Goal: Transaction & Acquisition: Purchase product/service

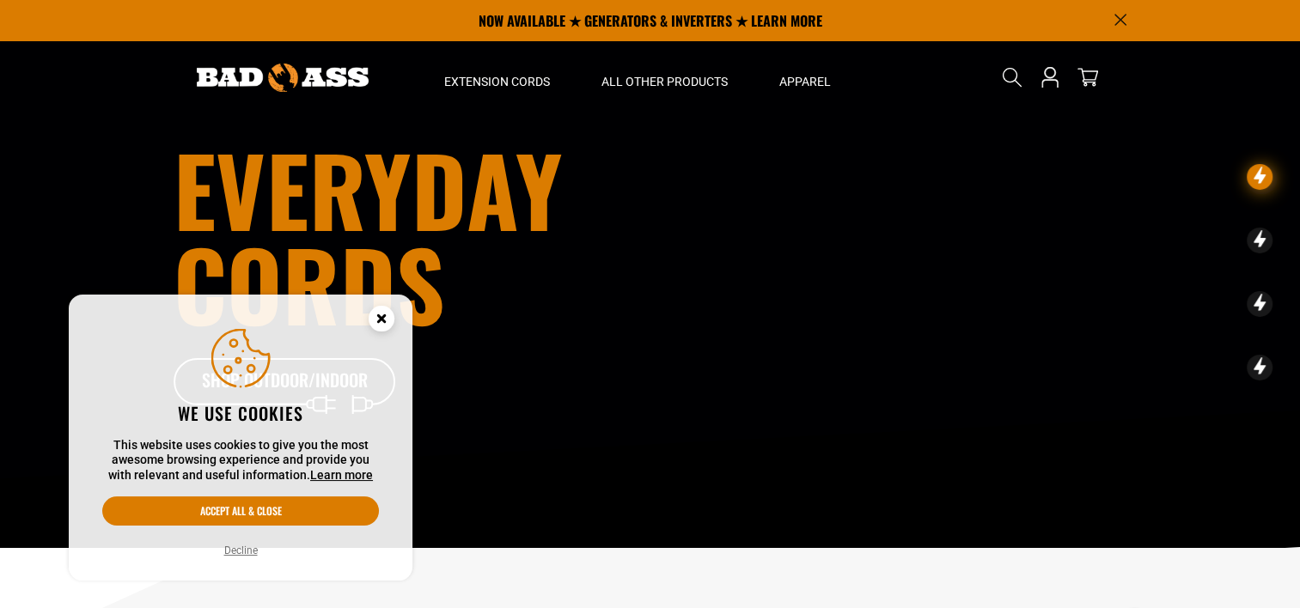
click at [384, 315] on icon "Cookie Consent" at bounding box center [381, 318] width 6 height 6
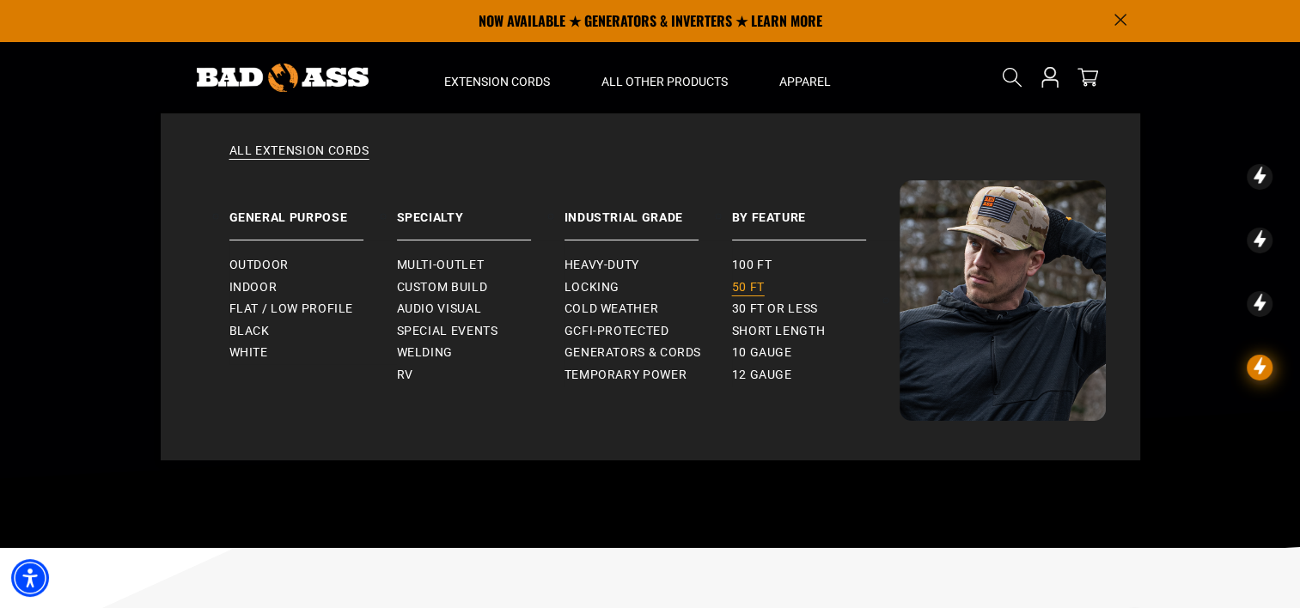
click at [750, 283] on span "50 ft" at bounding box center [748, 287] width 33 height 15
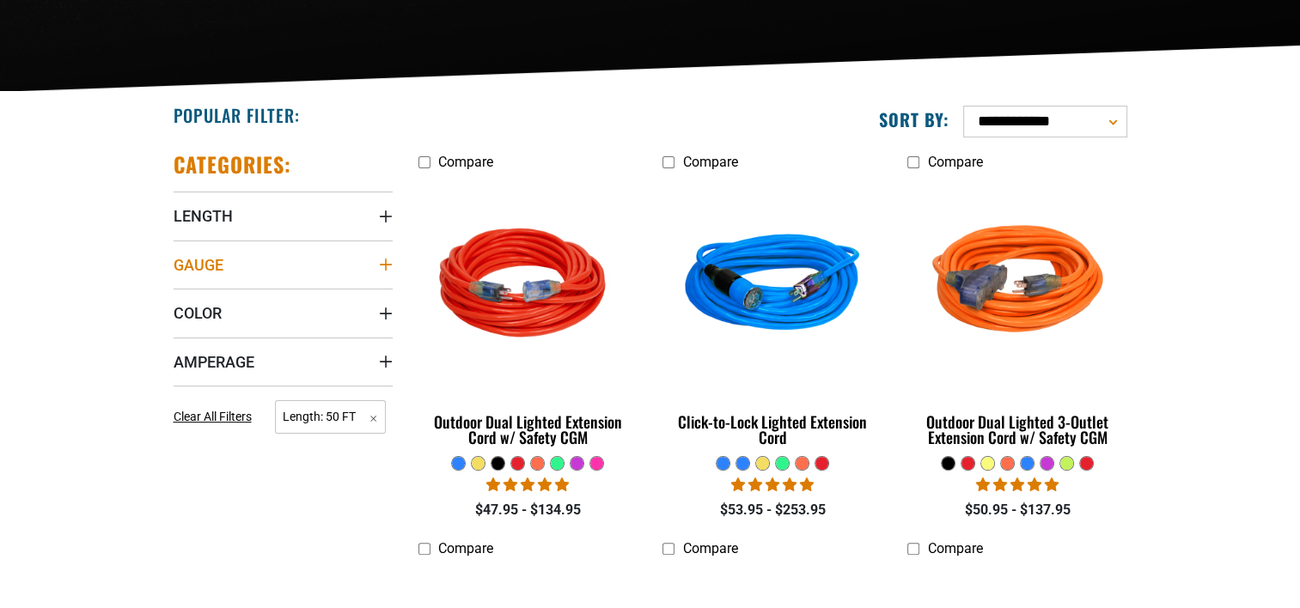
click at [344, 253] on summary "Gauge" at bounding box center [283, 265] width 219 height 48
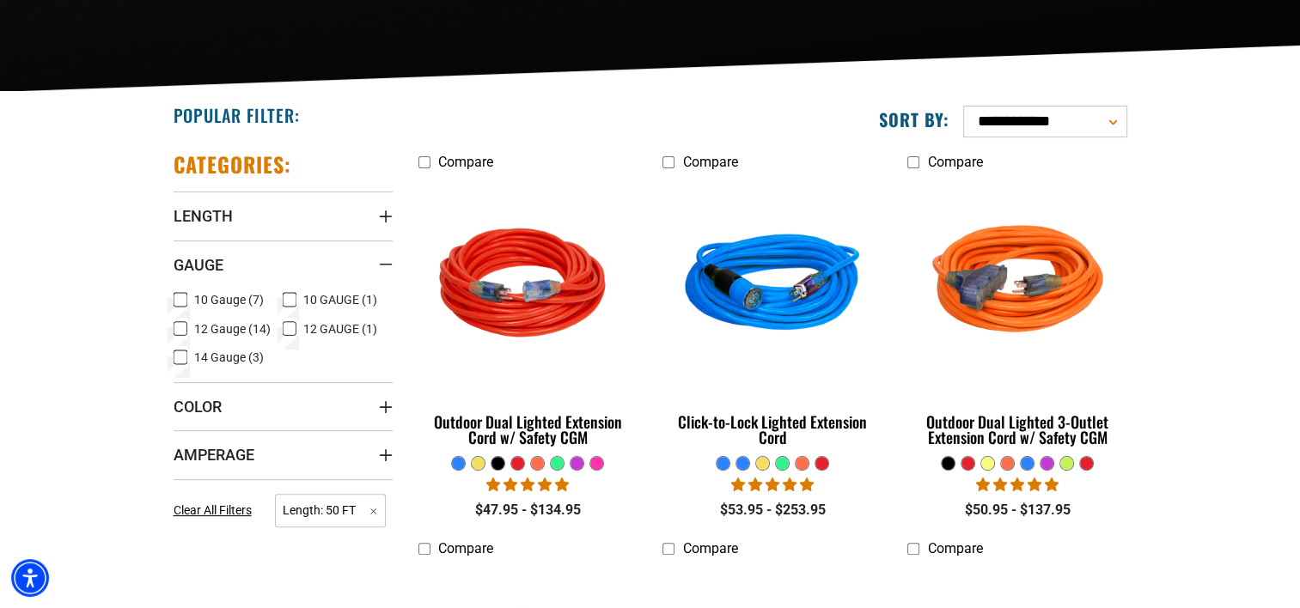
click at [181, 326] on icon at bounding box center [181, 329] width 14 height 22
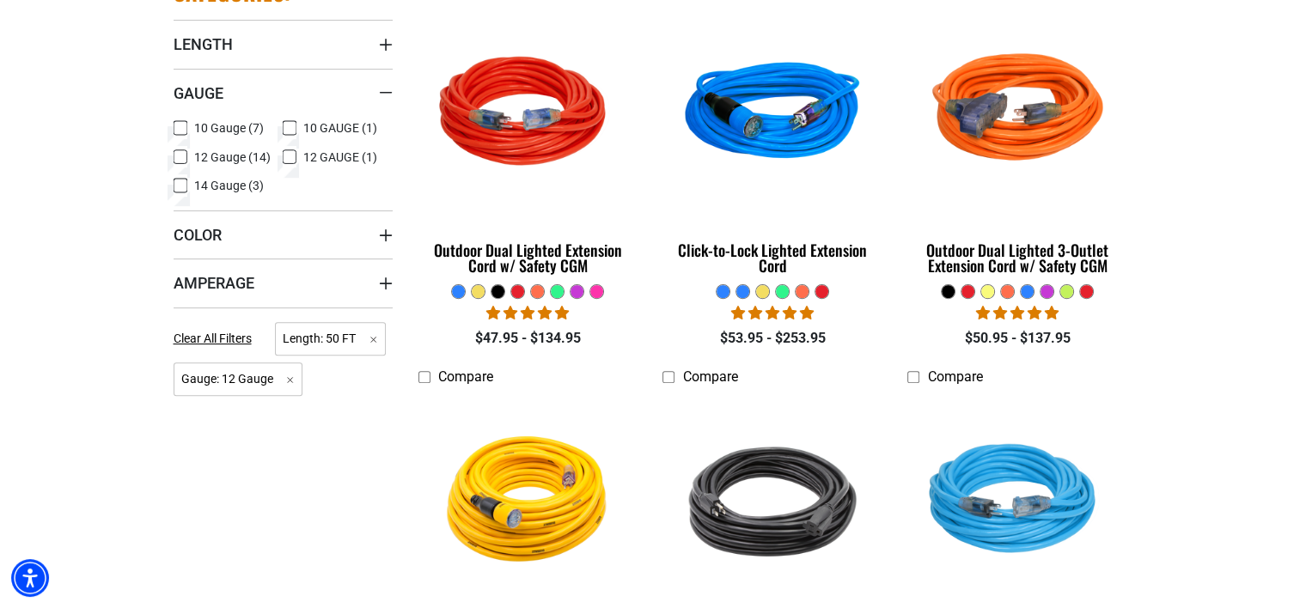
scroll to position [687, 0]
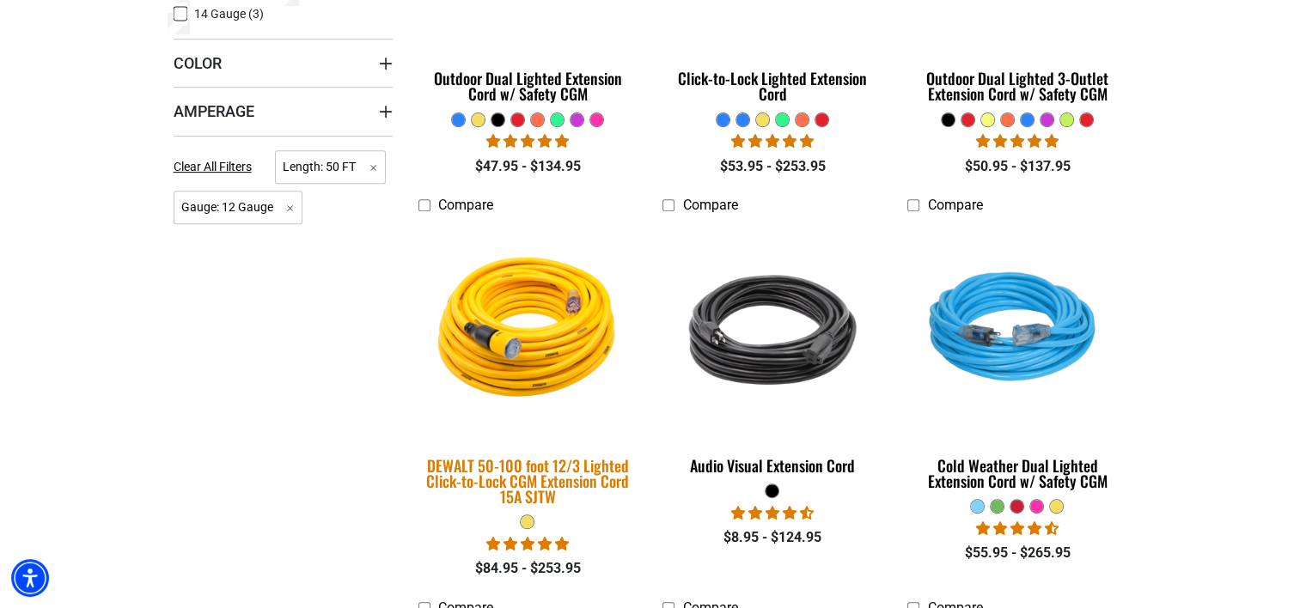
click at [509, 314] on img at bounding box center [527, 330] width 241 height 220
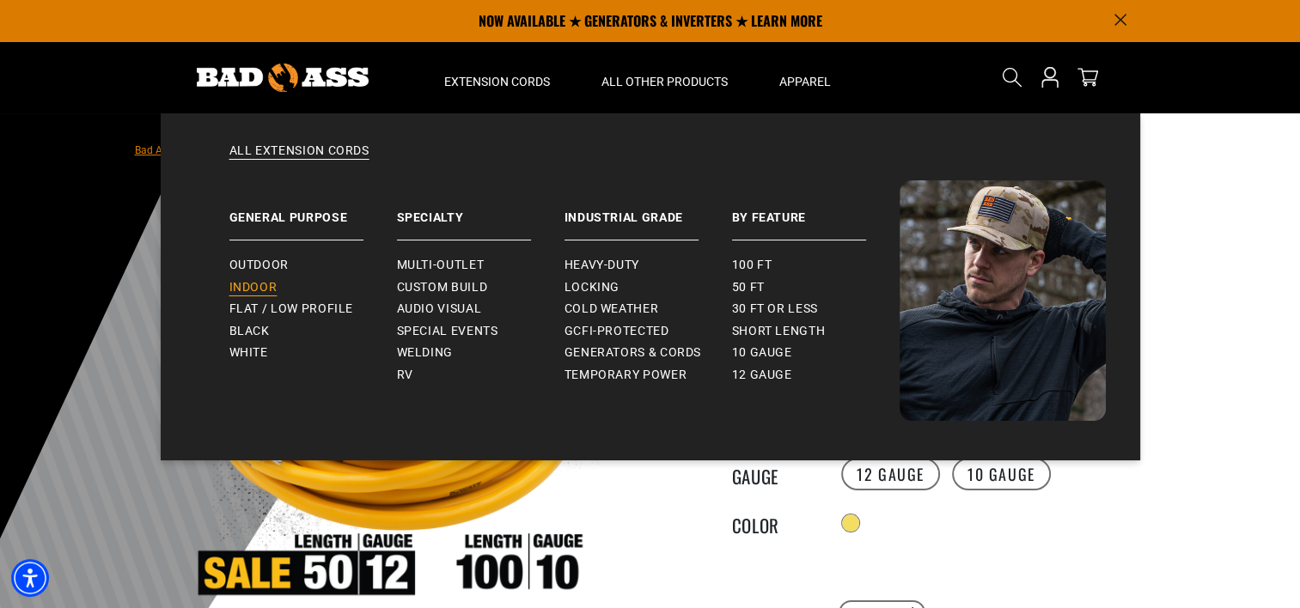
click at [263, 280] on span "Indoor" at bounding box center [253, 287] width 48 height 15
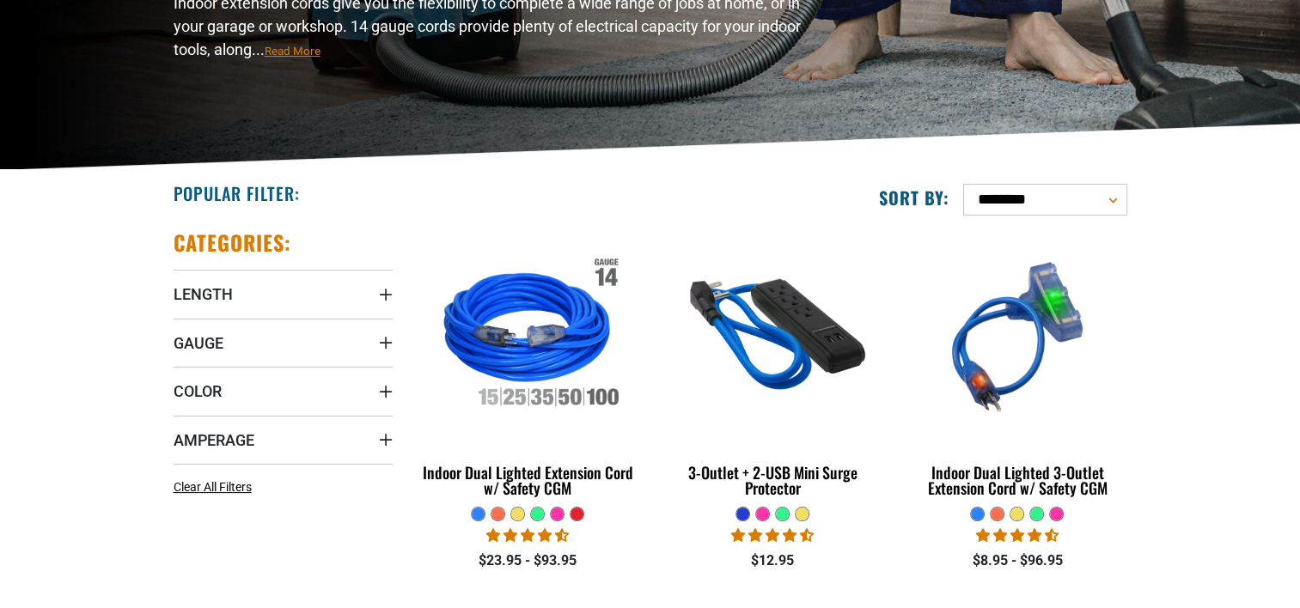
scroll to position [344, 0]
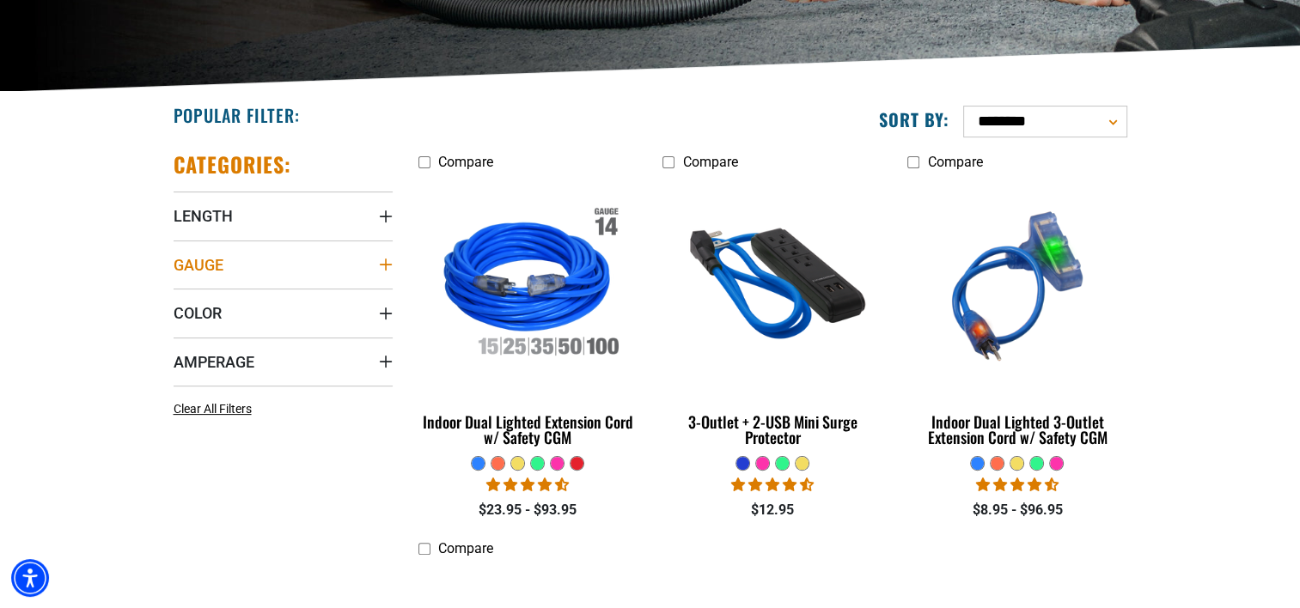
click at [240, 261] on summary "Gauge" at bounding box center [283, 265] width 219 height 48
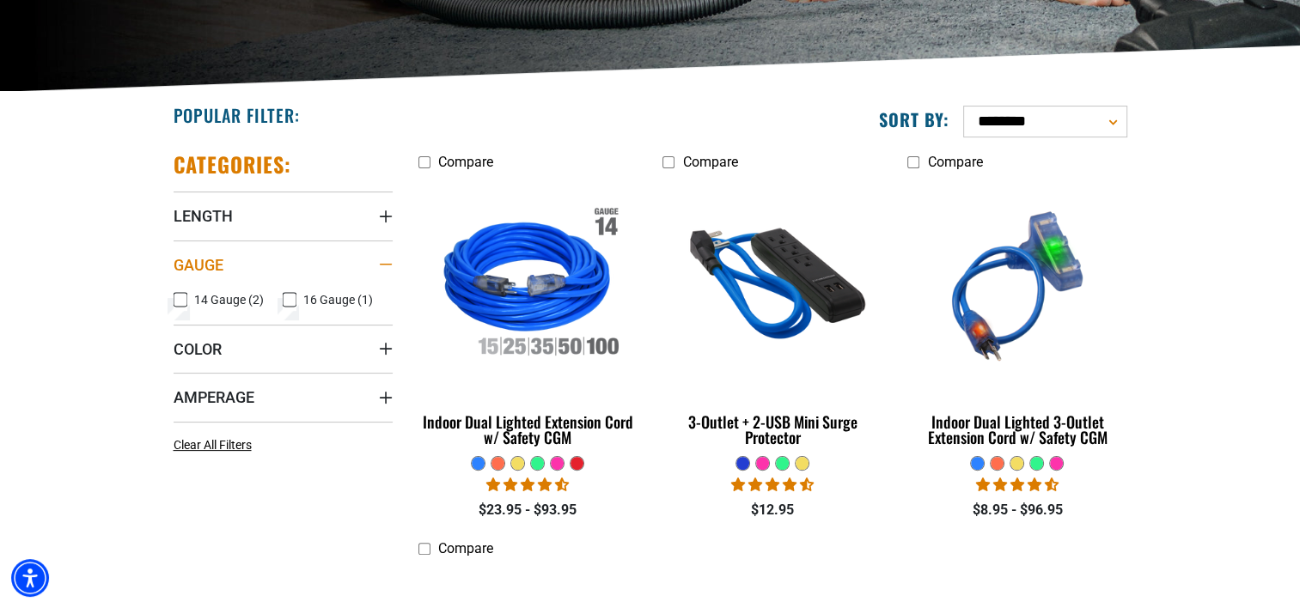
click at [301, 268] on summary "Gauge" at bounding box center [283, 265] width 219 height 48
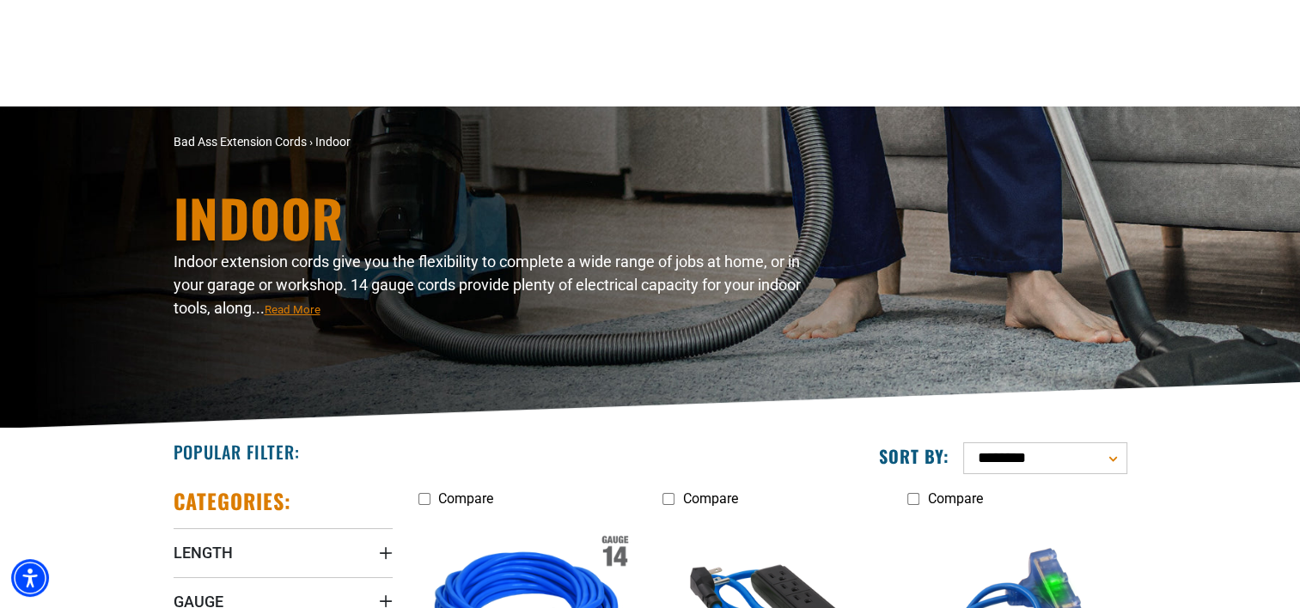
scroll to position [0, 0]
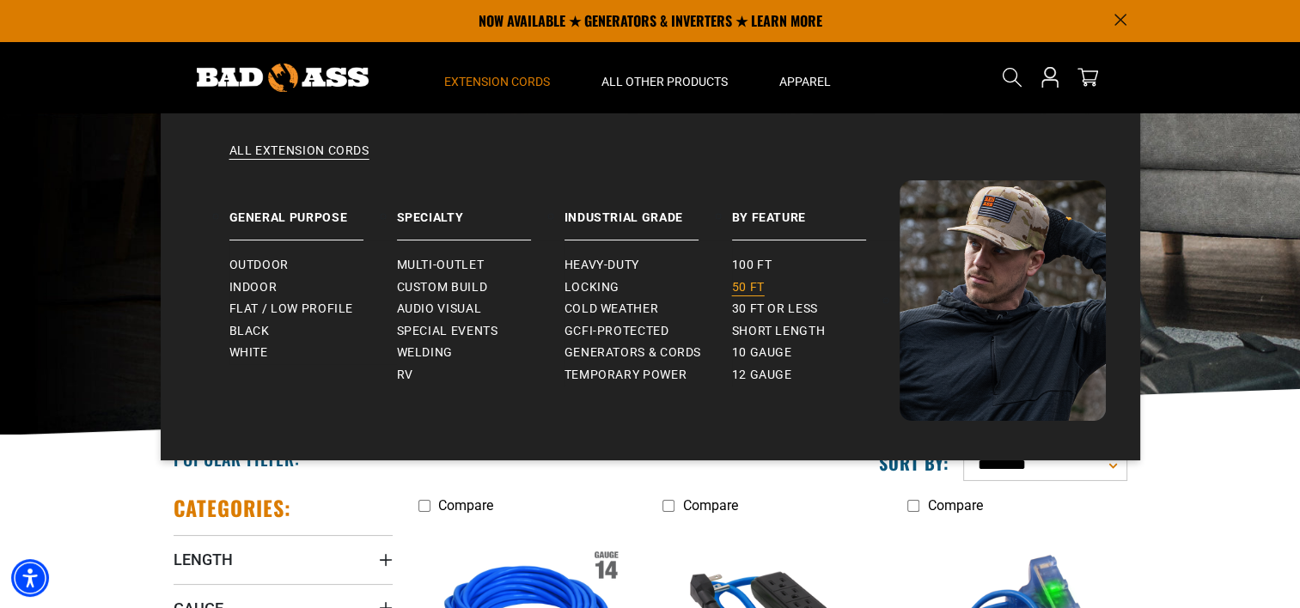
click at [750, 281] on span "50 ft" at bounding box center [748, 287] width 33 height 15
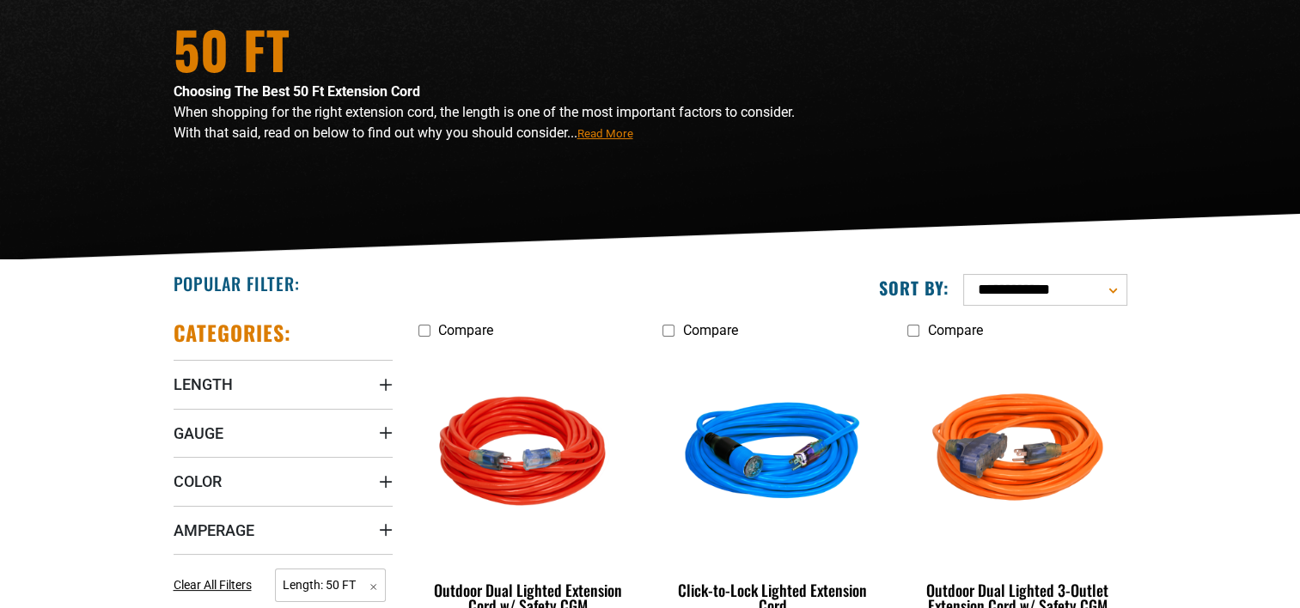
scroll to position [344, 0]
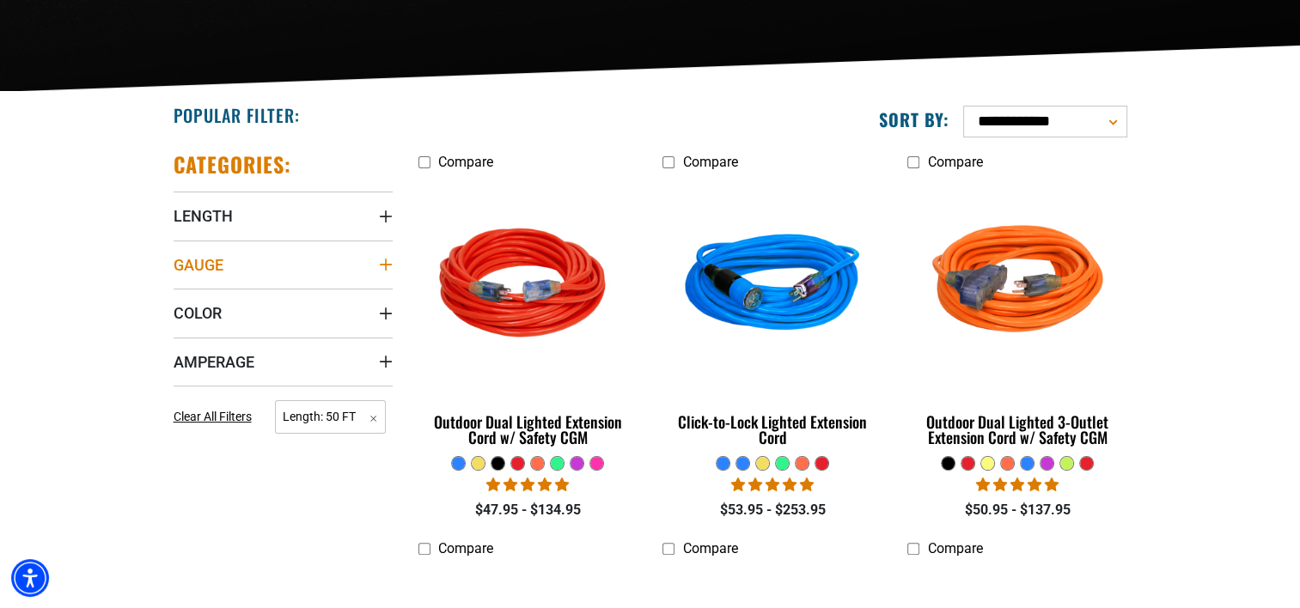
click at [232, 267] on summary "Gauge" at bounding box center [283, 265] width 219 height 48
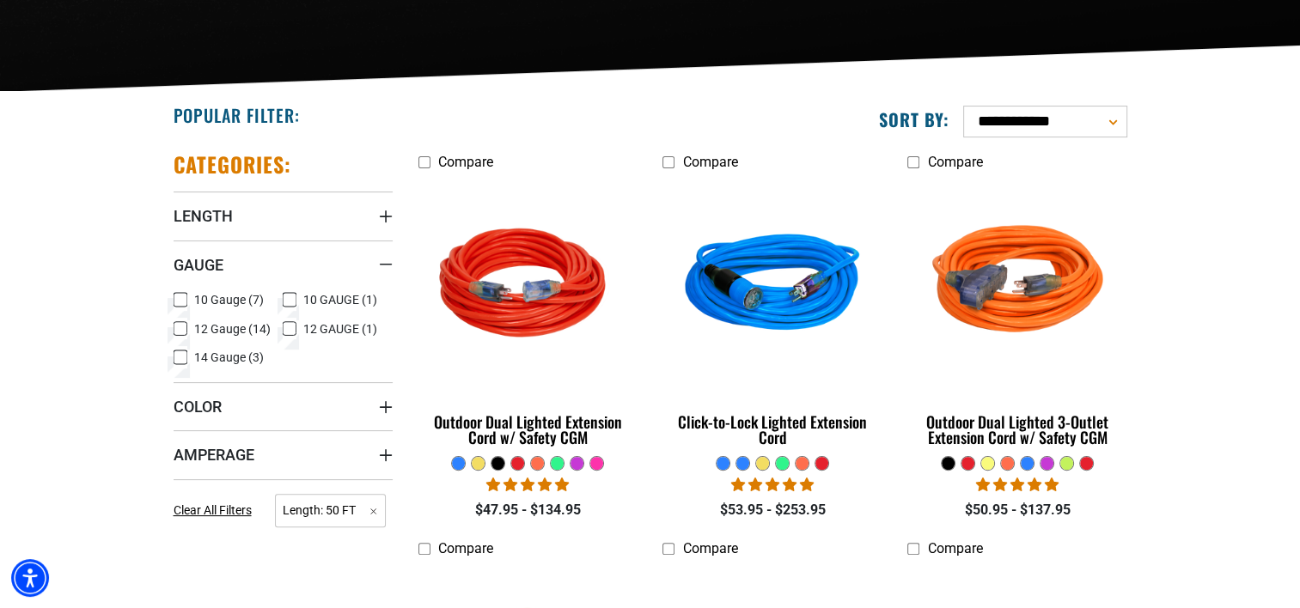
click at [289, 325] on icon at bounding box center [290, 329] width 14 height 22
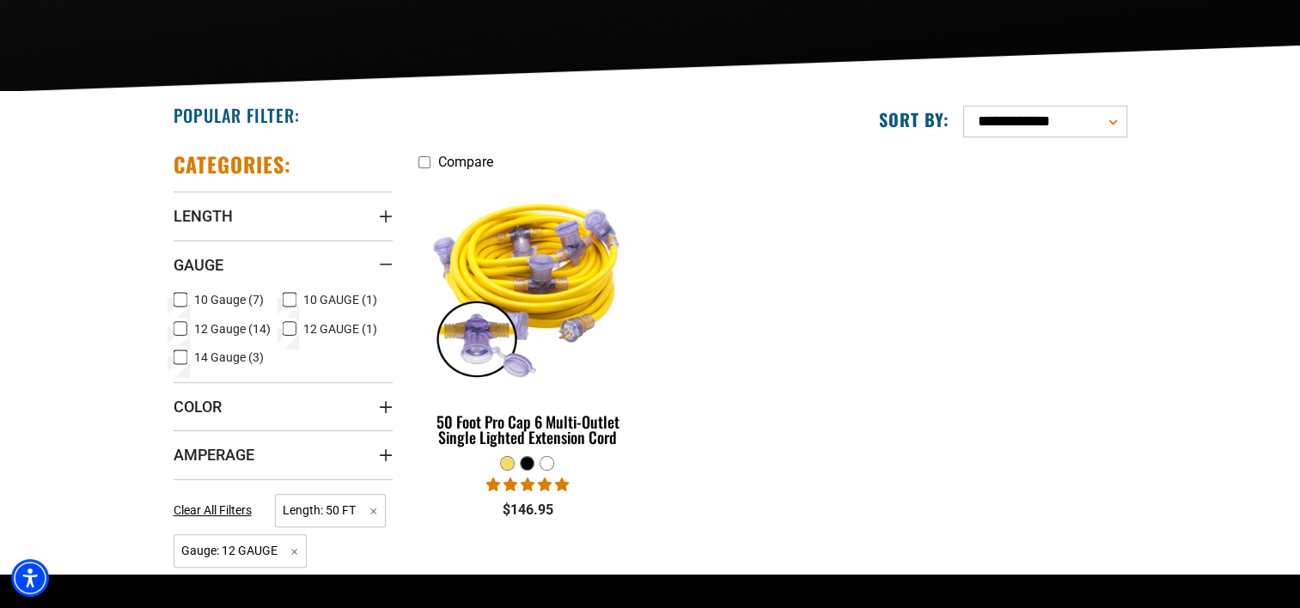
click at [284, 331] on icon at bounding box center [289, 329] width 10 height 9
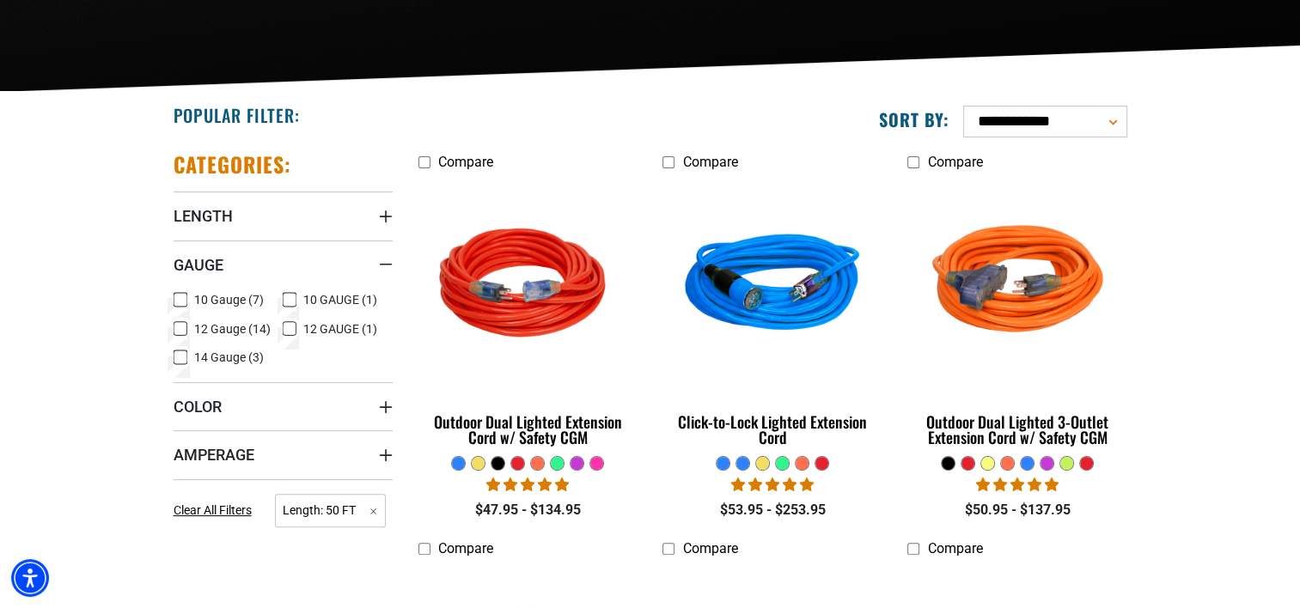
click at [186, 329] on icon at bounding box center [181, 329] width 14 height 22
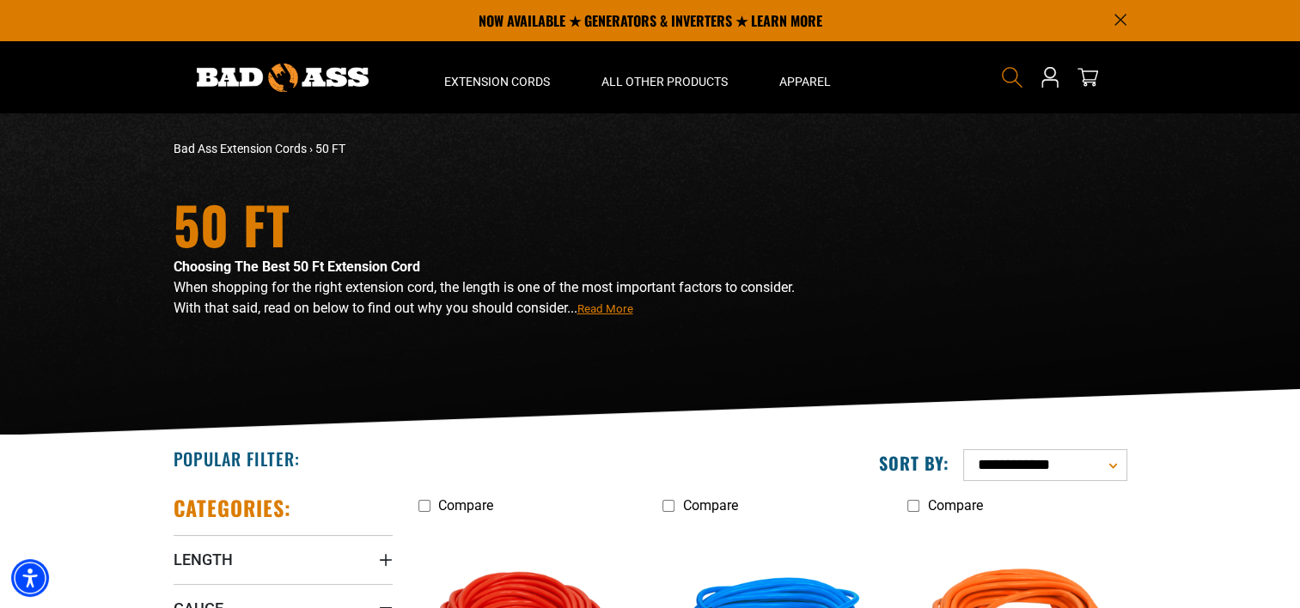
click at [1010, 70] on icon "Search" at bounding box center [1012, 77] width 22 height 22
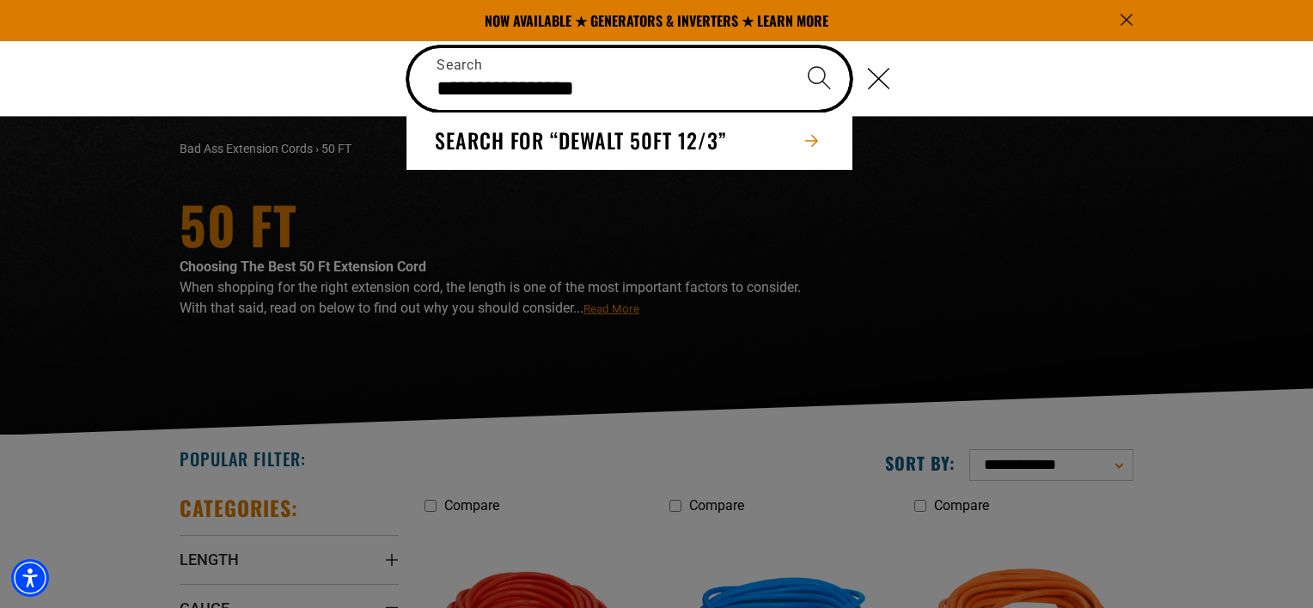
type input "**********"
click at [813, 86] on icon "Search" at bounding box center [819, 77] width 25 height 25
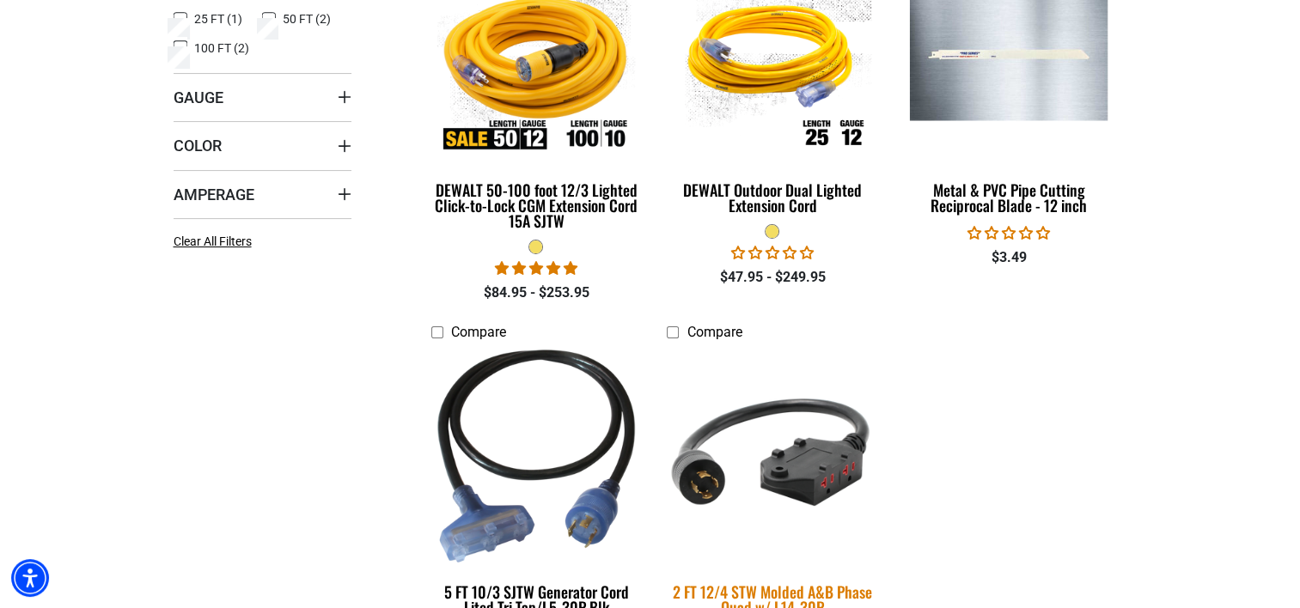
scroll to position [344, 0]
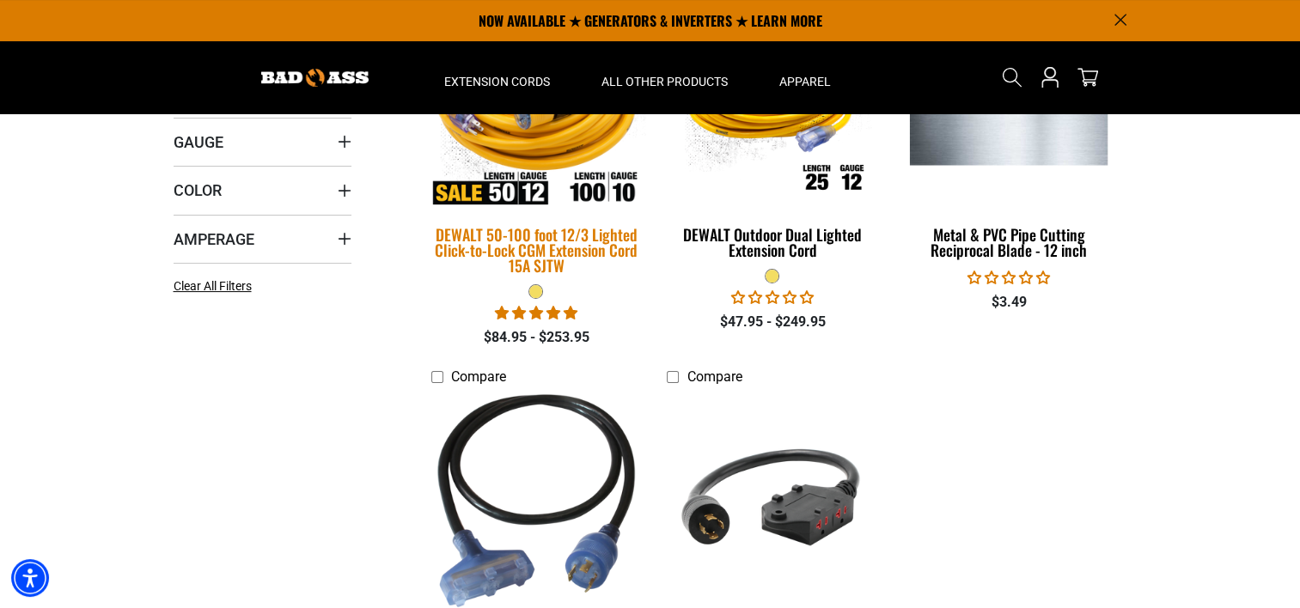
click at [515, 230] on div "DEWALT 50-100 foot 12/3 Lighted Click-to-Lock CGM Extension Cord 15A SJTW" at bounding box center [536, 250] width 210 height 46
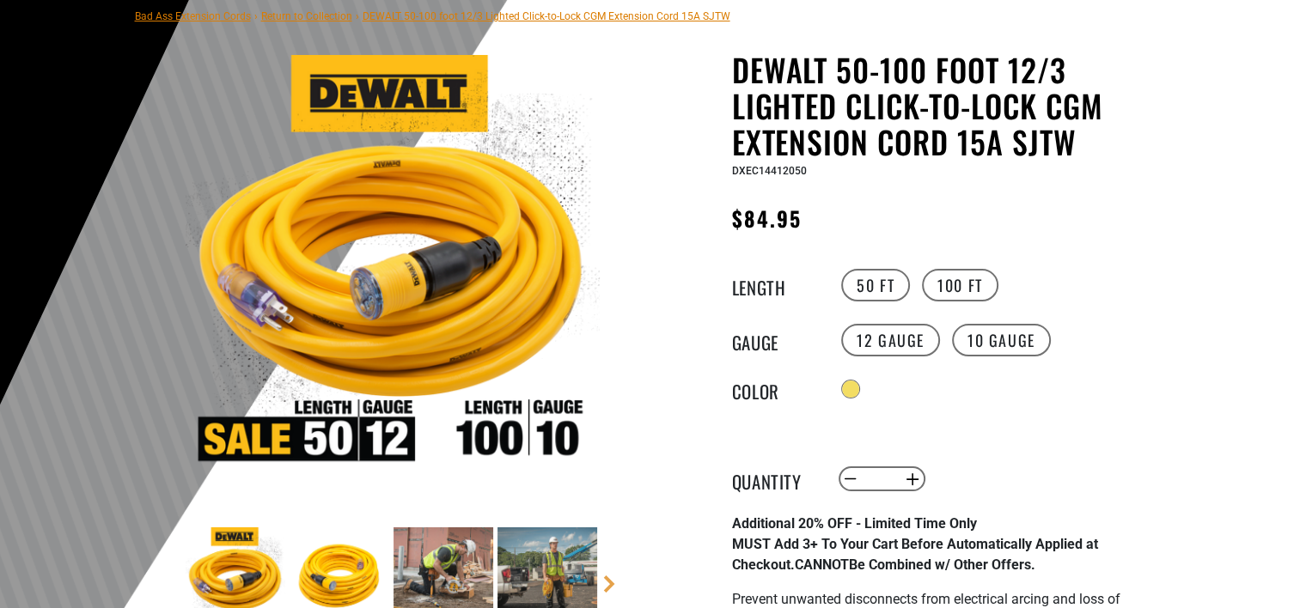
scroll to position [172, 0]
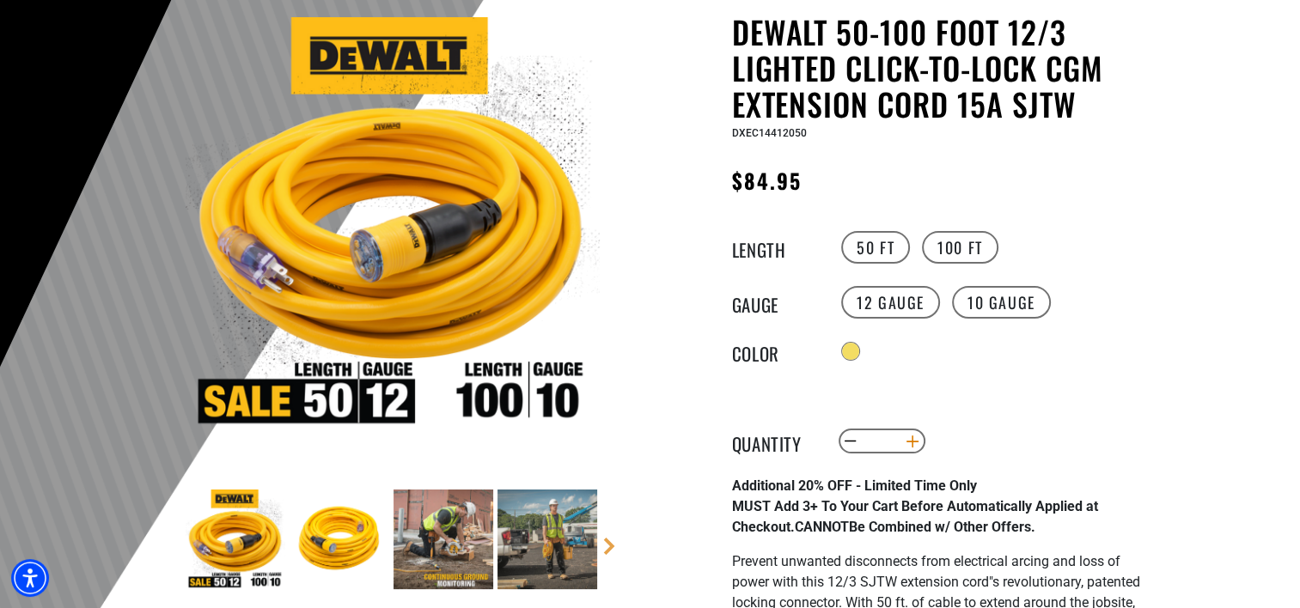
click at [909, 443] on button "Increase quantity for DEWALT 50-100 foot 12/3 Lighted Click-to-Lock CGM Extensi…" at bounding box center [912, 441] width 27 height 29
type input "*"
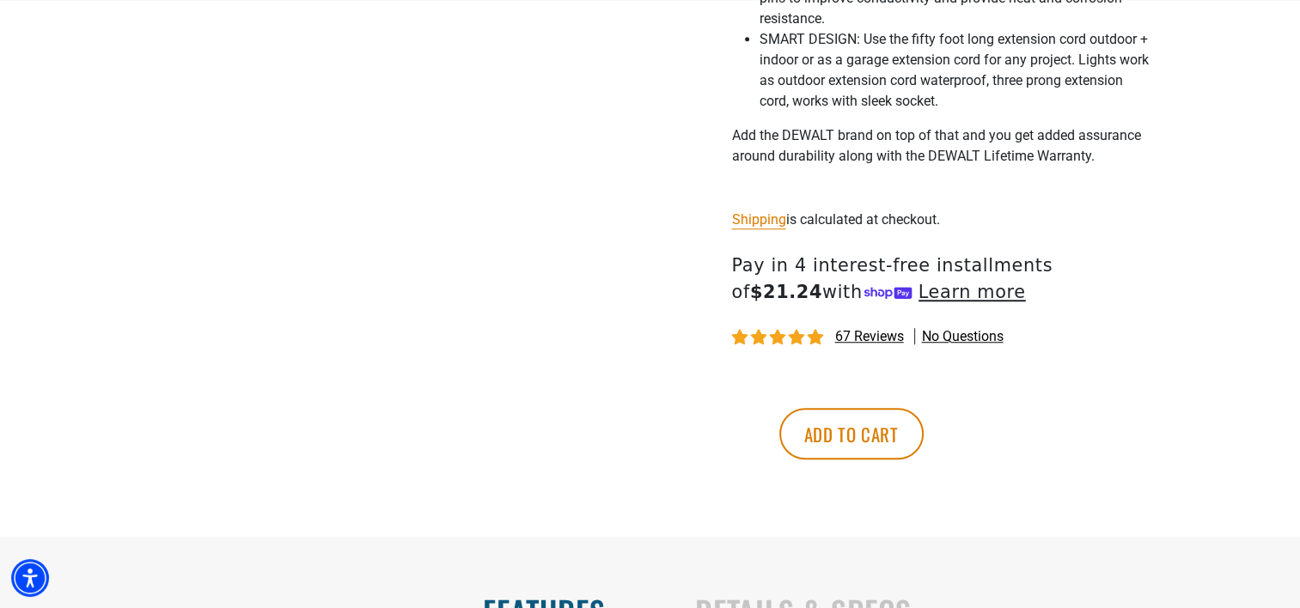
scroll to position [1375, 0]
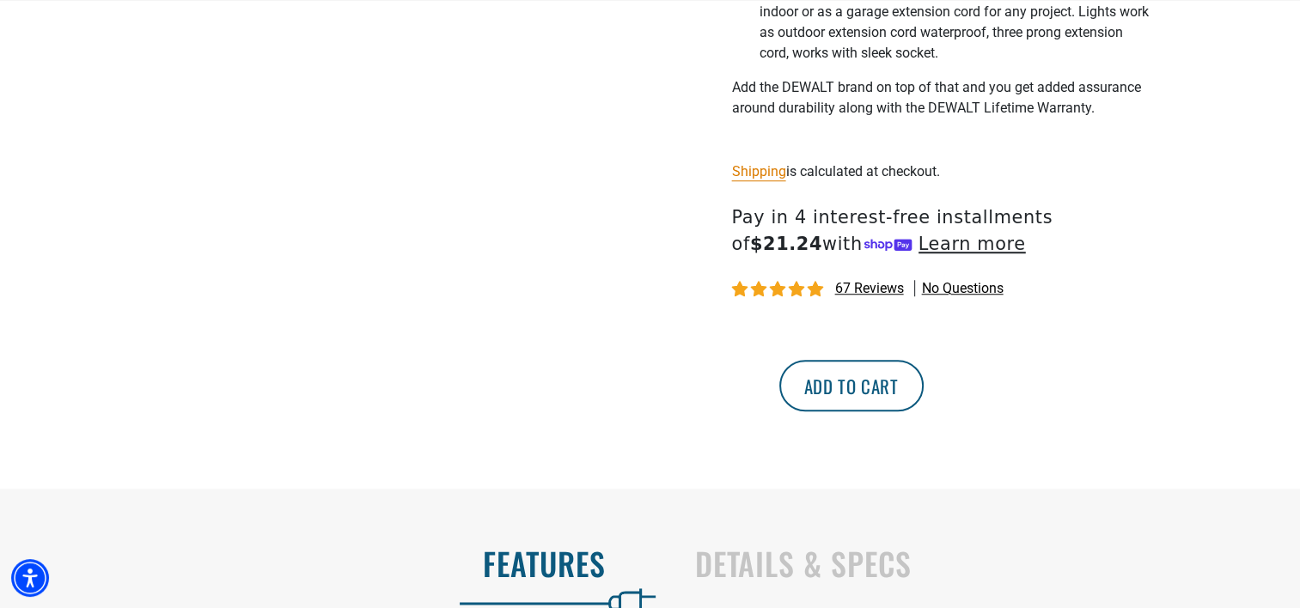
click at [924, 393] on button "Add to cart" at bounding box center [851, 386] width 144 height 52
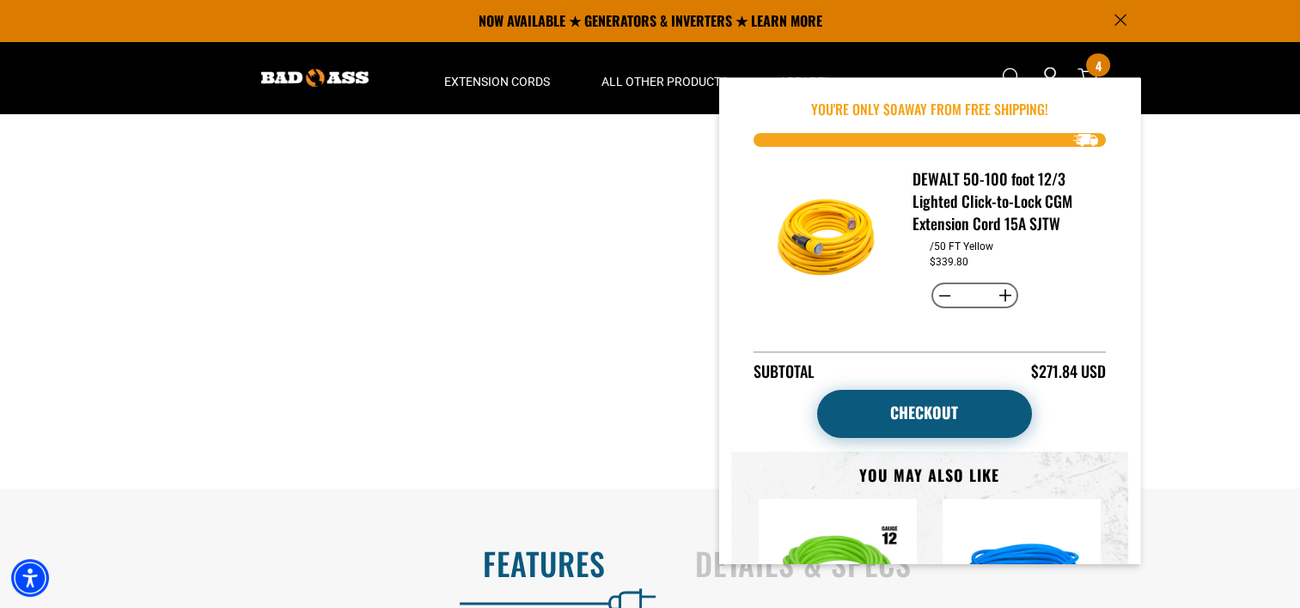
click at [909, 421] on link "Checkout" at bounding box center [924, 414] width 215 height 48
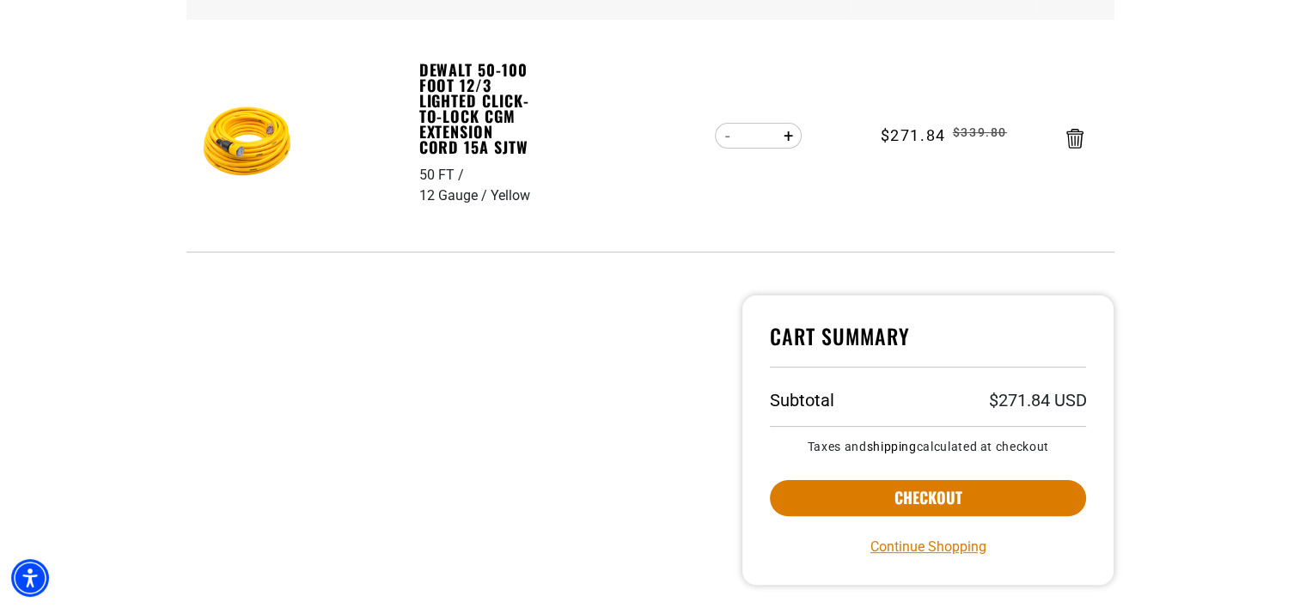
scroll to position [344, 0]
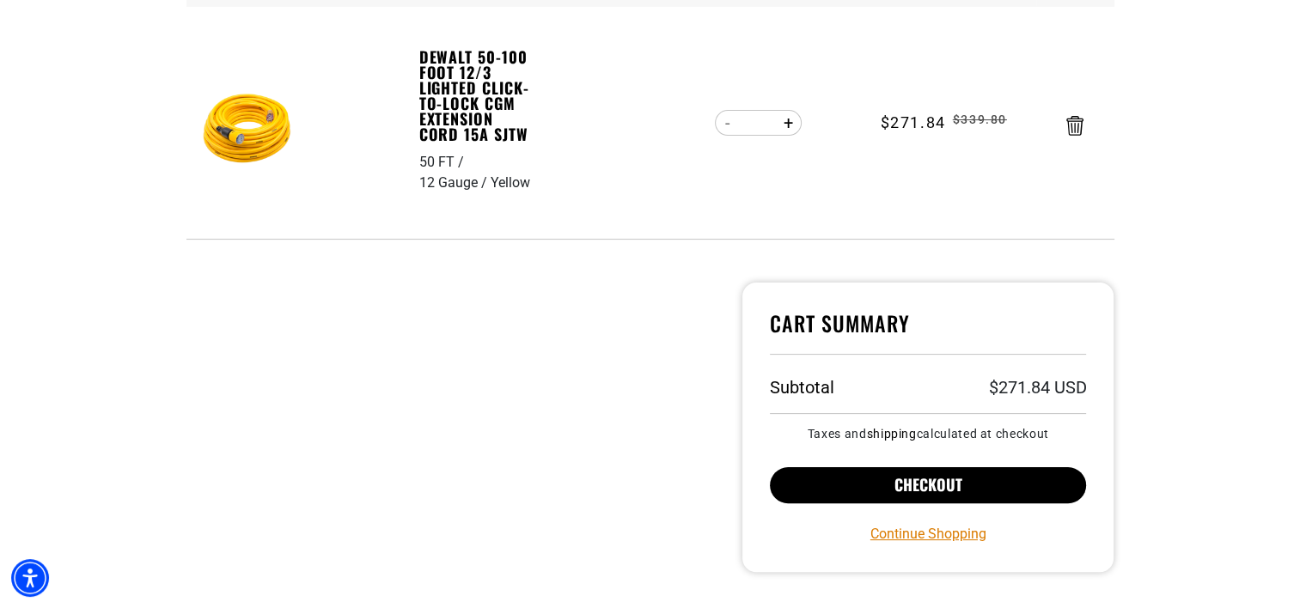
click at [844, 489] on button "Checkout" at bounding box center [928, 485] width 317 height 36
